Goal: Transaction & Acquisition: Obtain resource

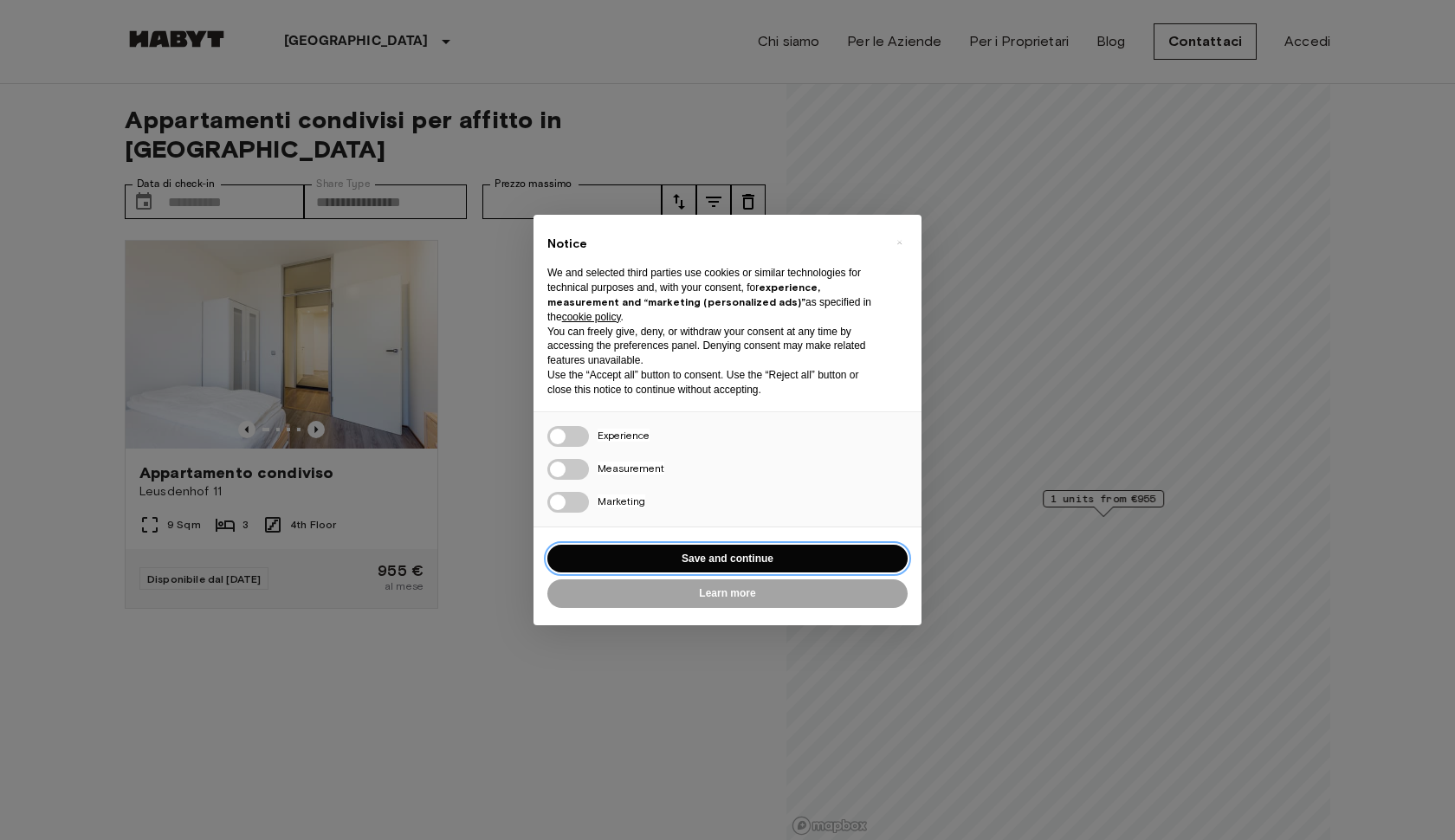
click at [866, 545] on button "Save and continue" at bounding box center [728, 559] width 360 height 28
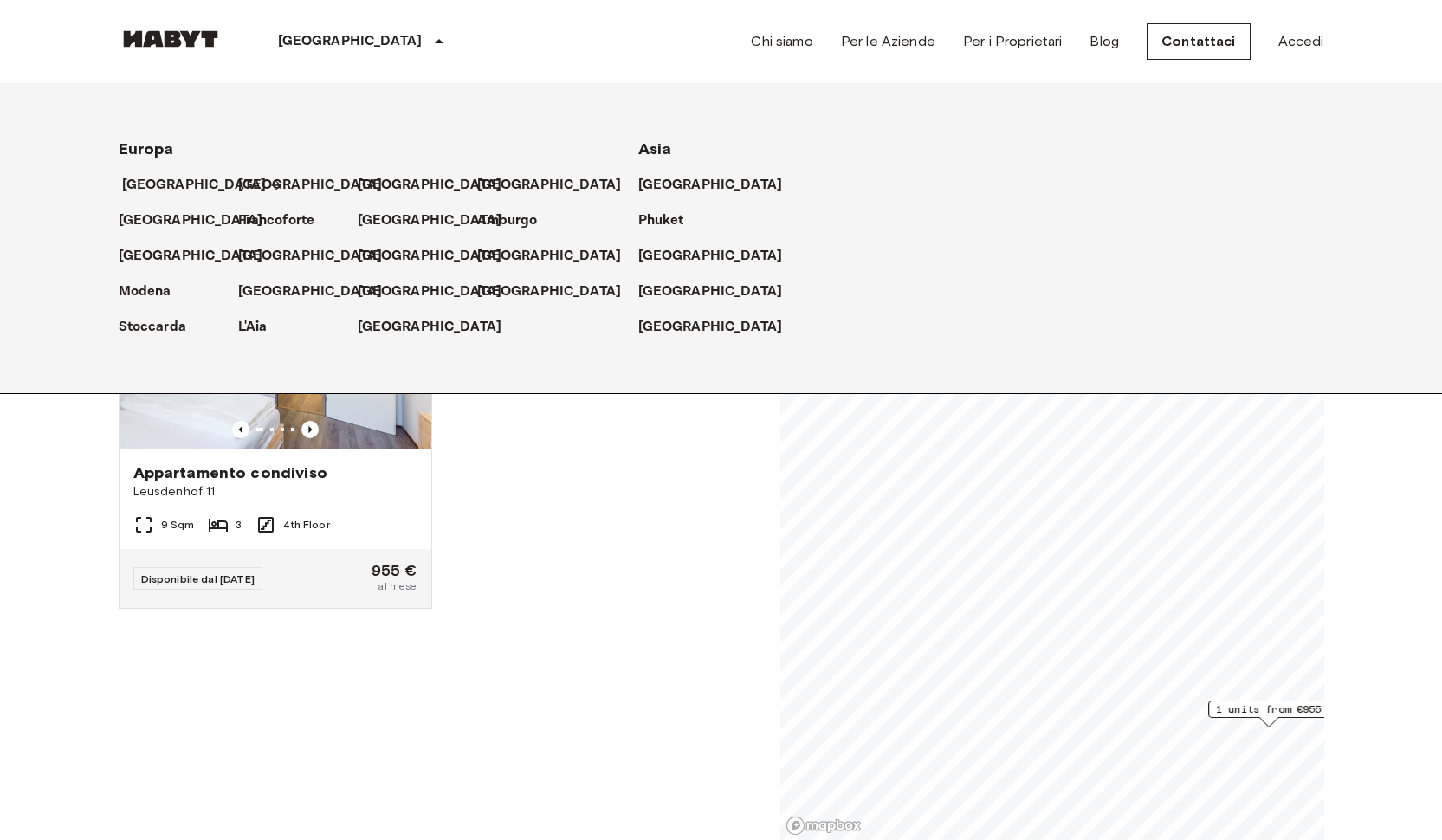
click at [182, 177] on p "[GEOGRAPHIC_DATA]" at bounding box center [194, 186] width 144 height 21
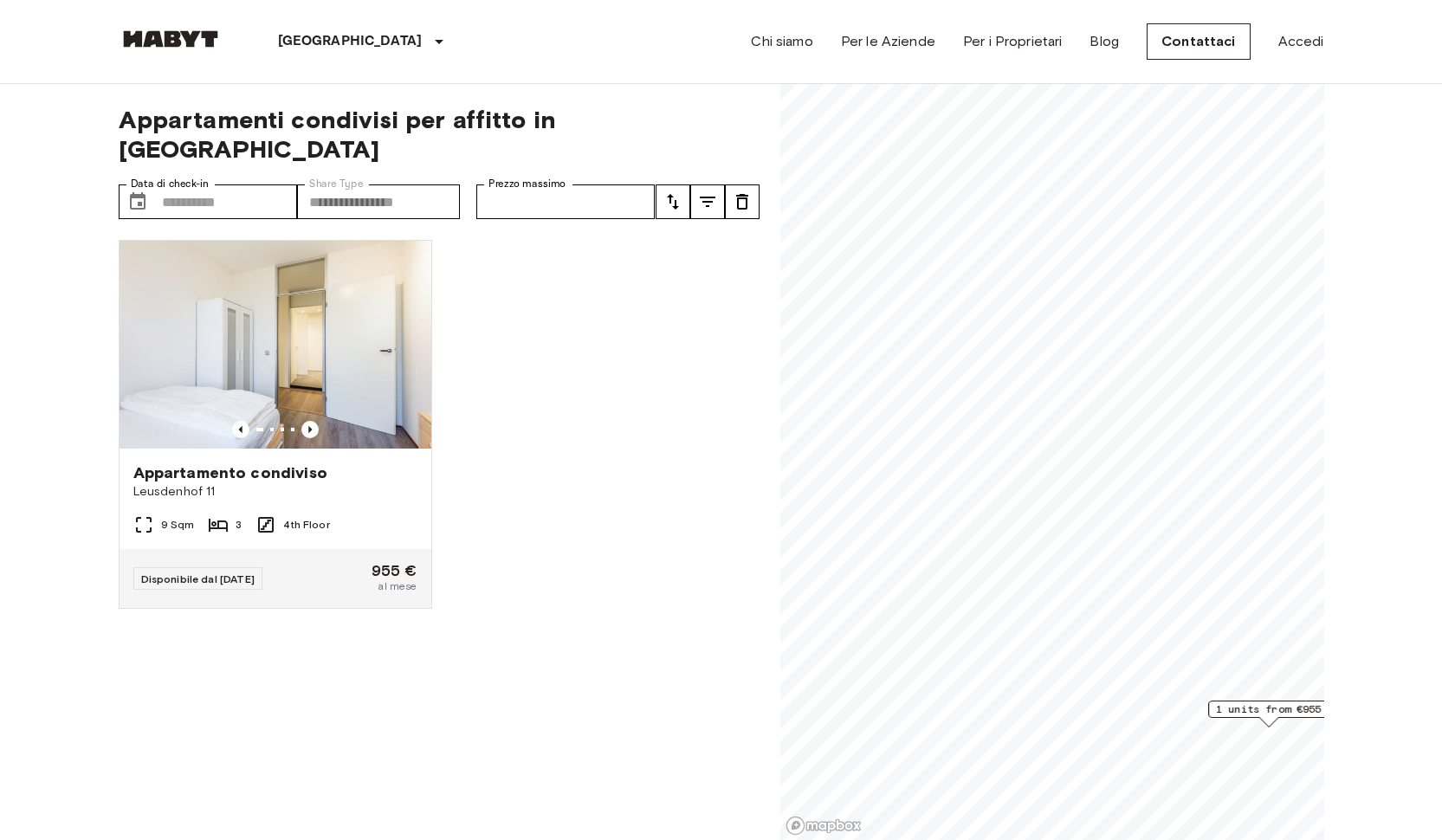
click at [536, 616] on div "Appartamento condiviso Leusdenhof 11 9 Sqm 3 4th Floor Disponibile dal 18 Sep 2…" at bounding box center [432, 534] width 655 height 615
click at [309, 420] on icon "Previous image" at bounding box center [310, 429] width 17 height 17
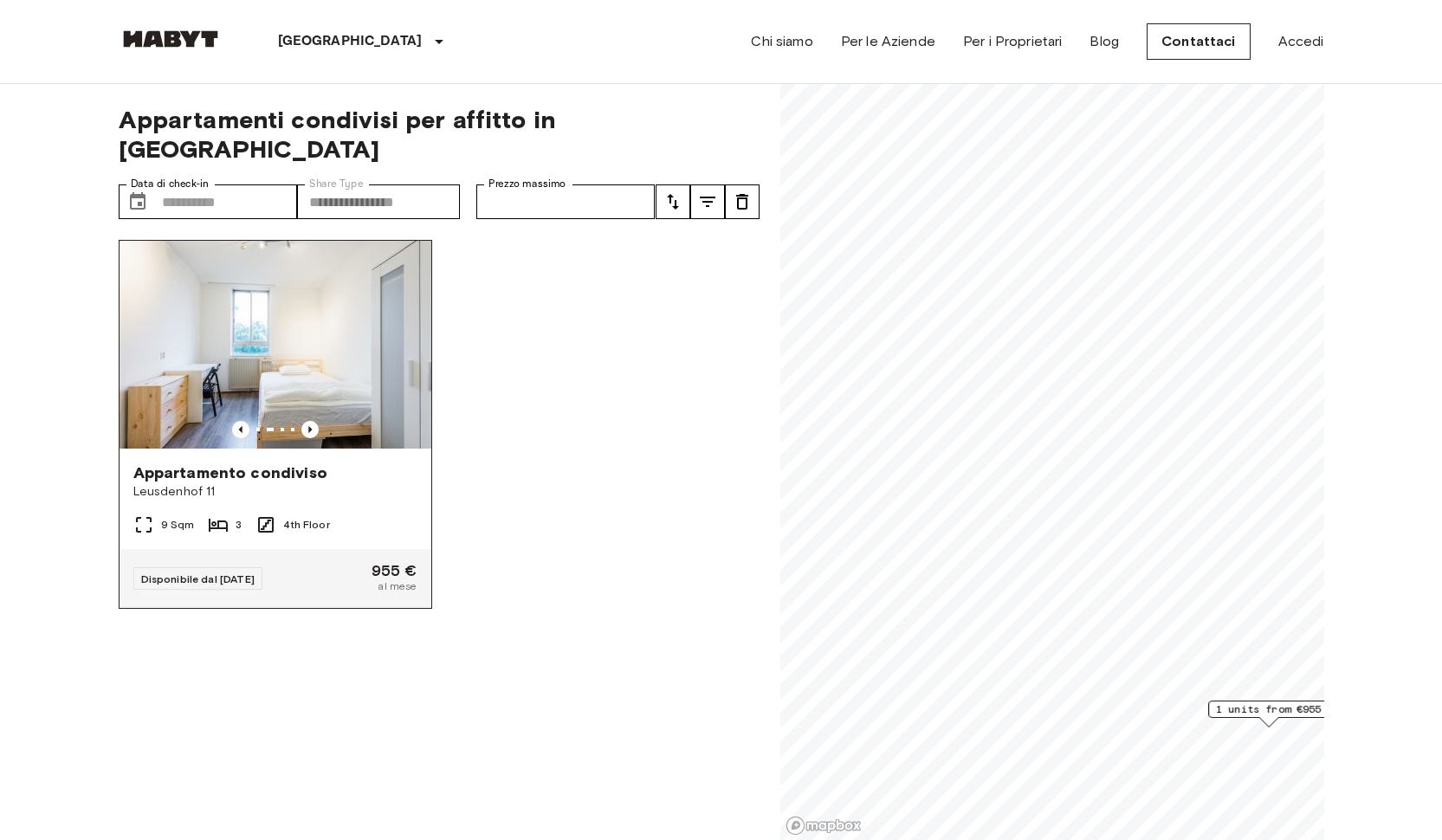
click at [337, 315] on img at bounding box center [275, 344] width 312 height 207
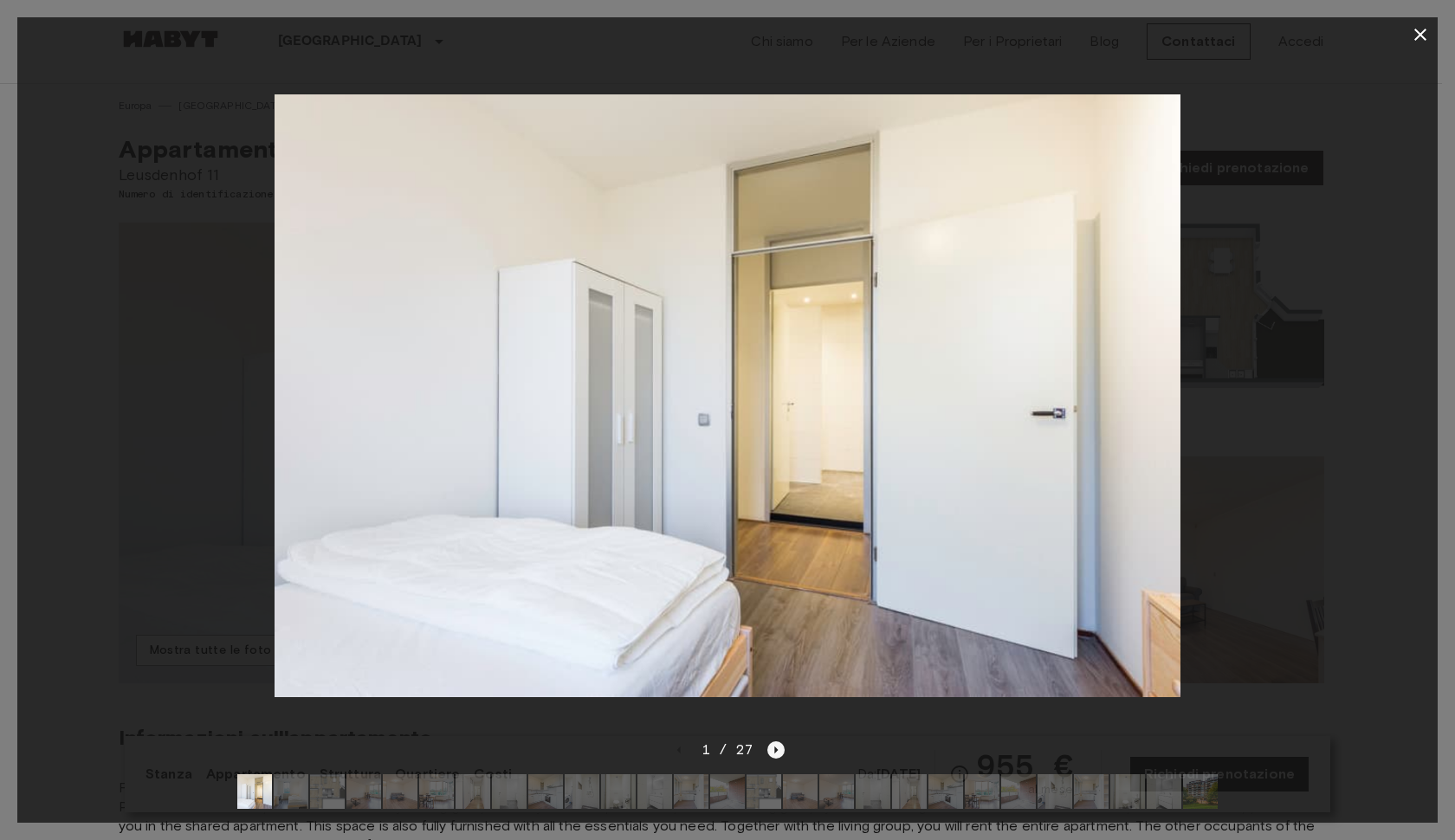
click at [778, 741] on icon "Next image" at bounding box center [776, 749] width 17 height 17
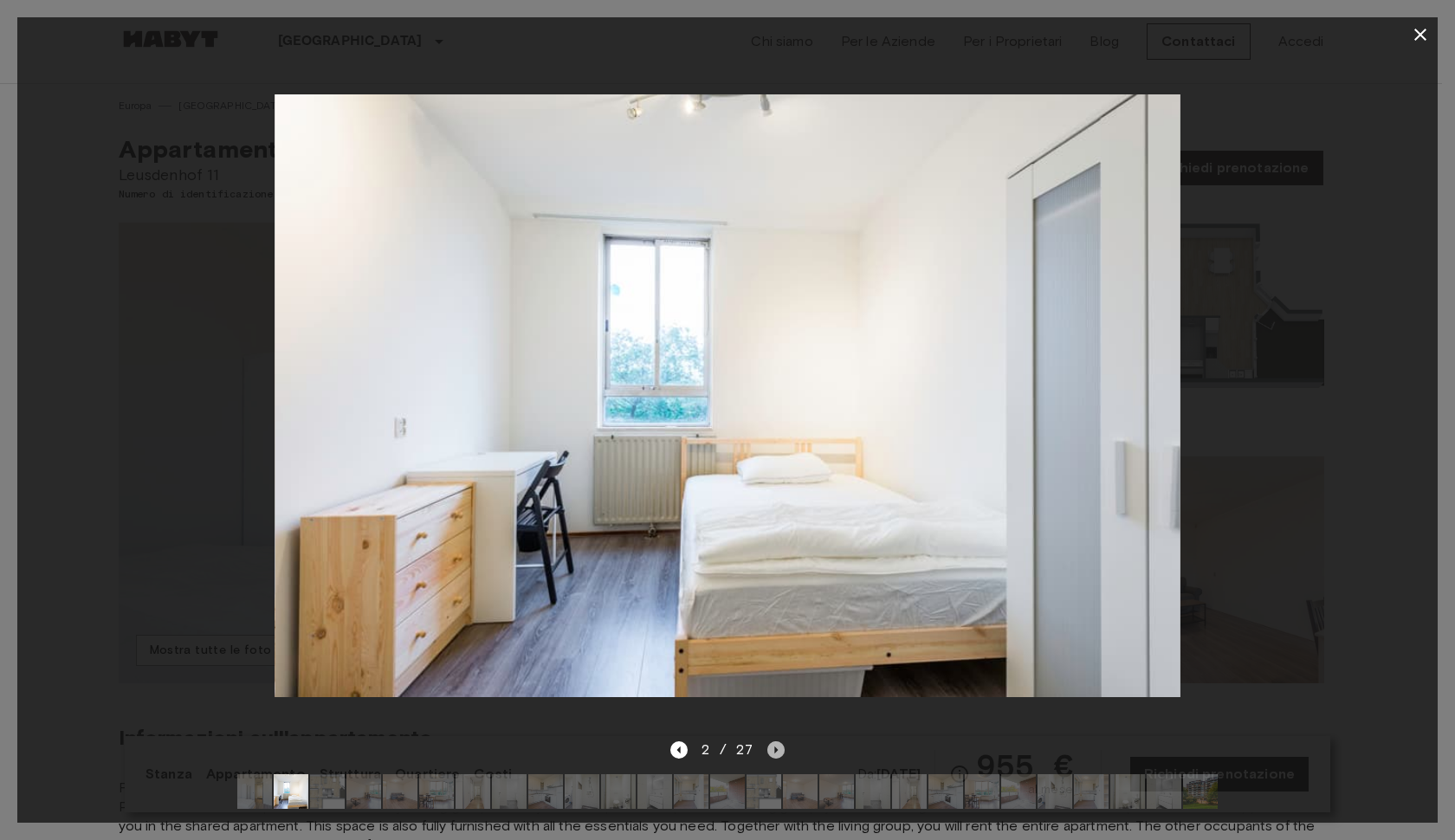
click at [778, 741] on icon "Next image" at bounding box center [776, 749] width 17 height 17
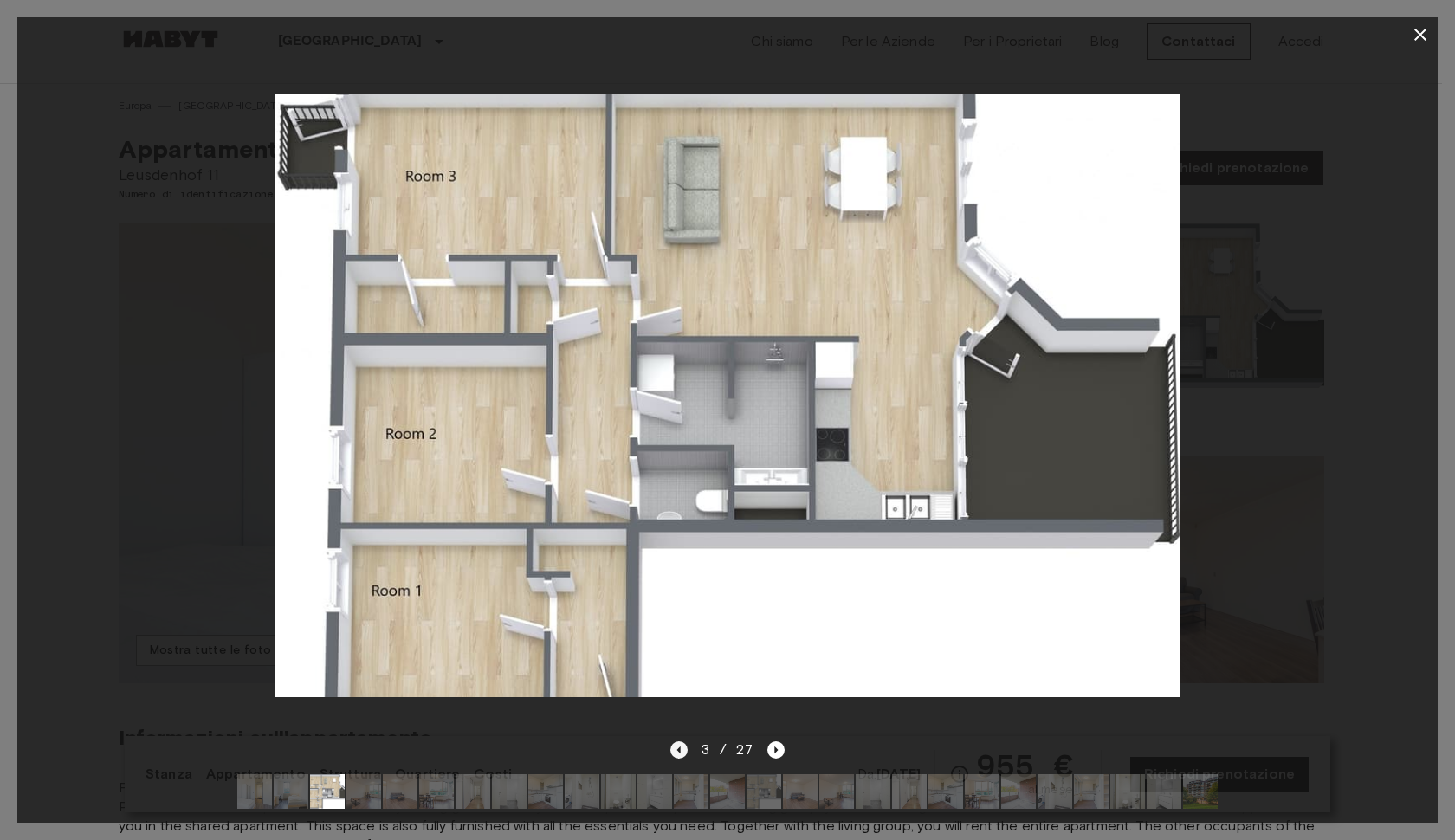
click at [683, 741] on icon "Previous image" at bounding box center [679, 749] width 17 height 17
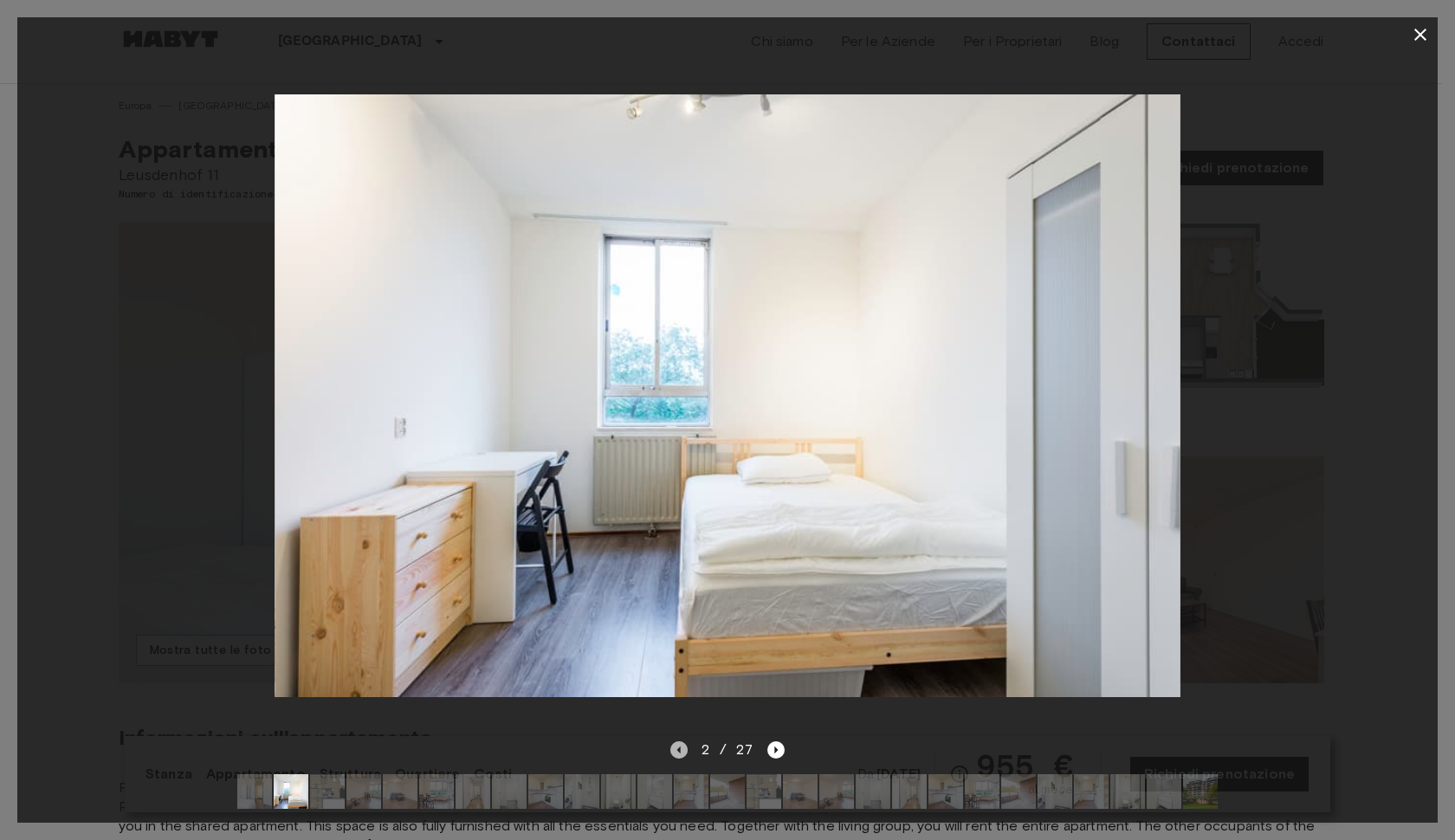
click at [670, 741] on icon "Previous image" at bounding box center [679, 749] width 17 height 17
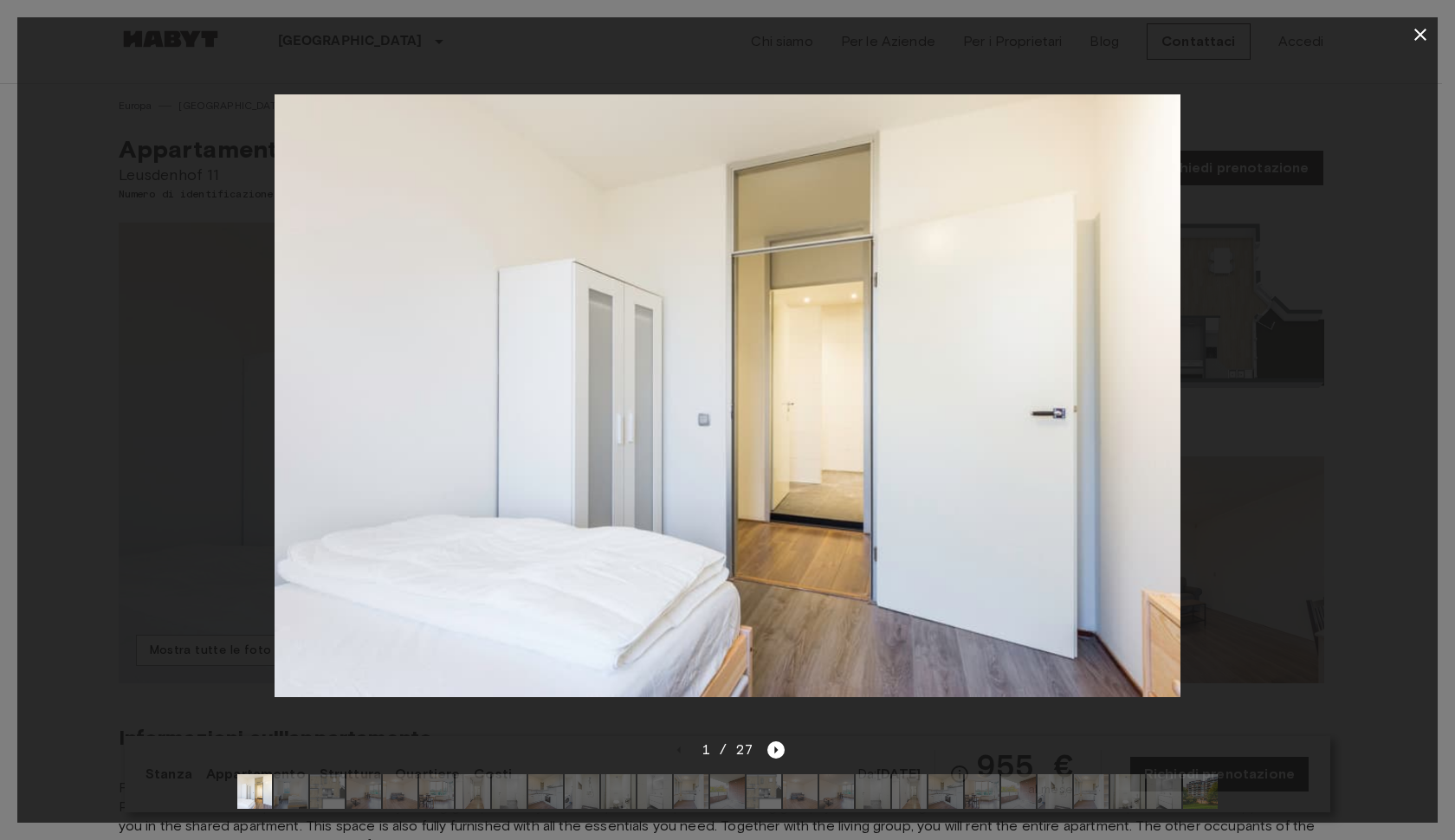
click at [659, 725] on div at bounding box center [727, 395] width 1420 height 687
drag, startPoint x: 656, startPoint y: 730, endPoint x: 658, endPoint y: 763, distance: 33.1
click at [656, 739] on div "1 / 27" at bounding box center [727, 781] width 1420 height 83
